Goal: Information Seeking & Learning: Learn about a topic

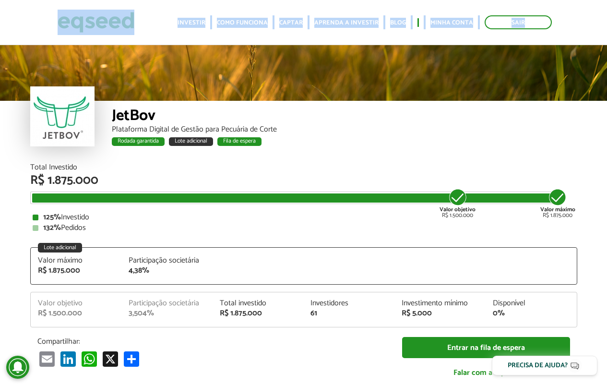
click at [83, 94] on body "Sair Toggle navigation Toggle navigation Início Investir Como funciona" at bounding box center [303, 192] width 607 height 385
click at [528, 140] on div "Rodada garantida Lote adicional Fila de espera" at bounding box center [344, 143] width 465 height 12
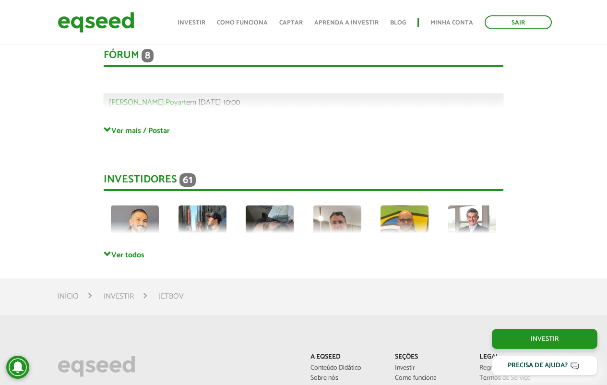
scroll to position [2530, 0]
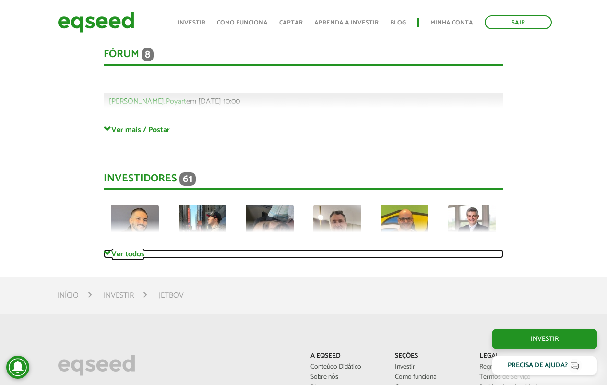
click at [121, 249] on link "Ver todos" at bounding box center [304, 253] width 400 height 9
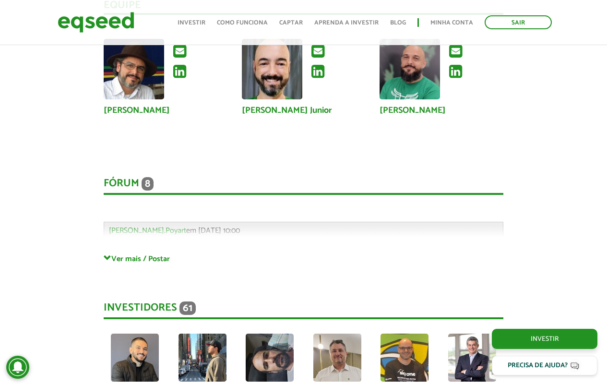
scroll to position [2352, 0]
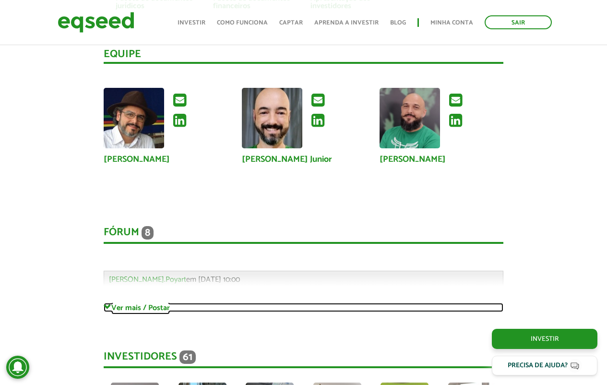
click at [150, 303] on link "Ver mais / Postar" at bounding box center [304, 307] width 400 height 9
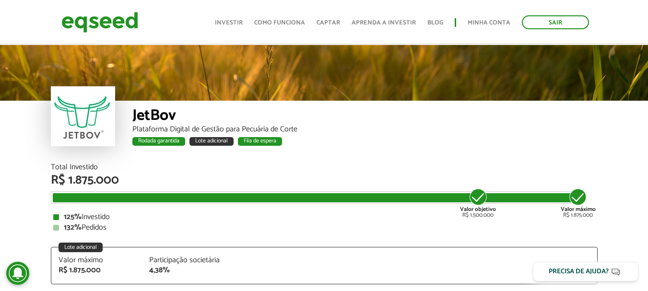
scroll to position [1034, 0]
